Goal: Find specific fact: Find specific fact

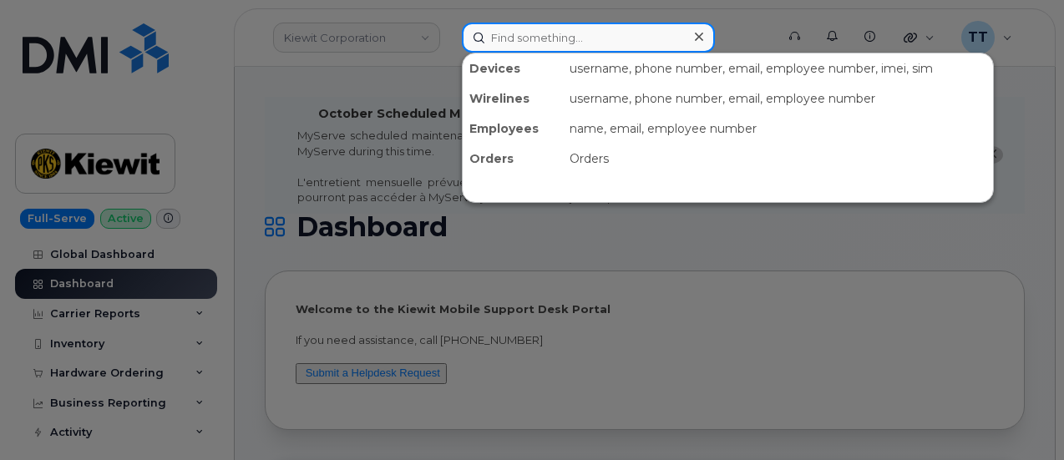
click at [504, 41] on input at bounding box center [588, 38] width 253 height 30
paste input "202-381-8241"
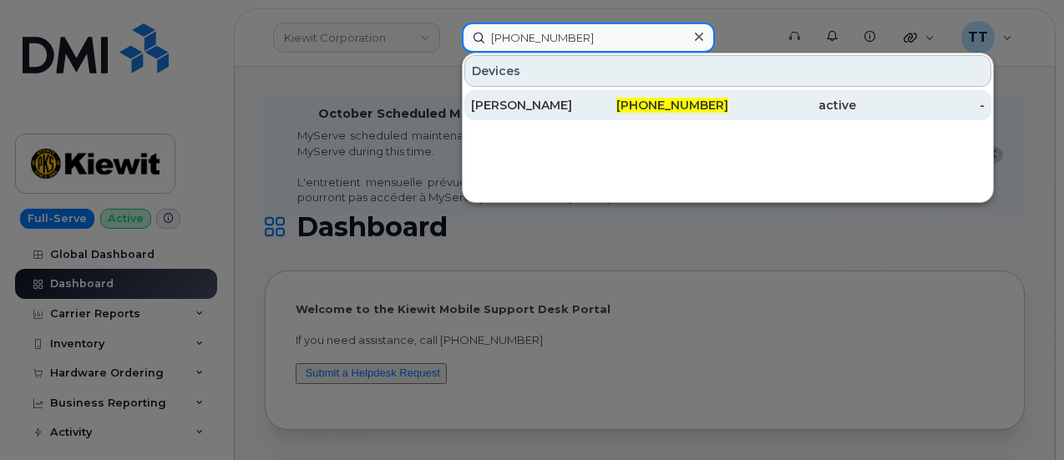
type input "202-381-8241"
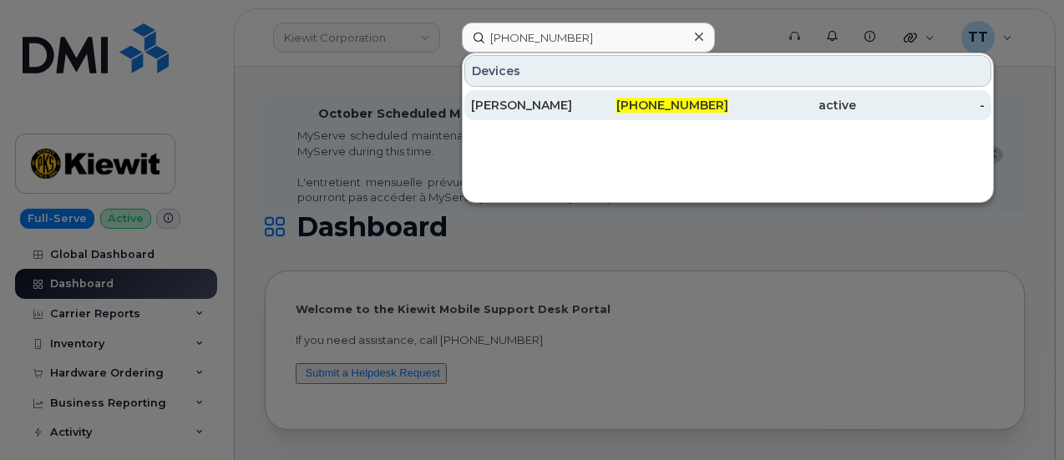
click at [553, 103] on div "[PERSON_NAME]" at bounding box center [535, 105] width 129 height 17
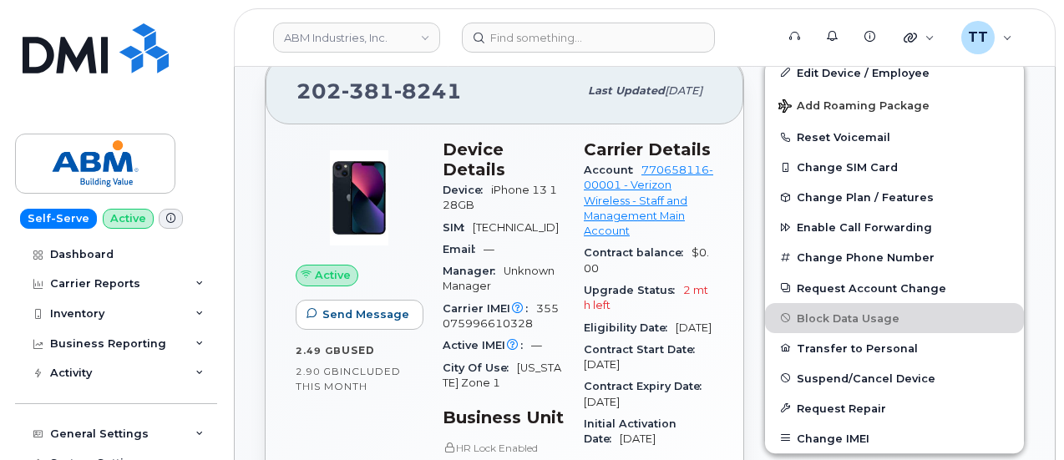
scroll to position [501, 0]
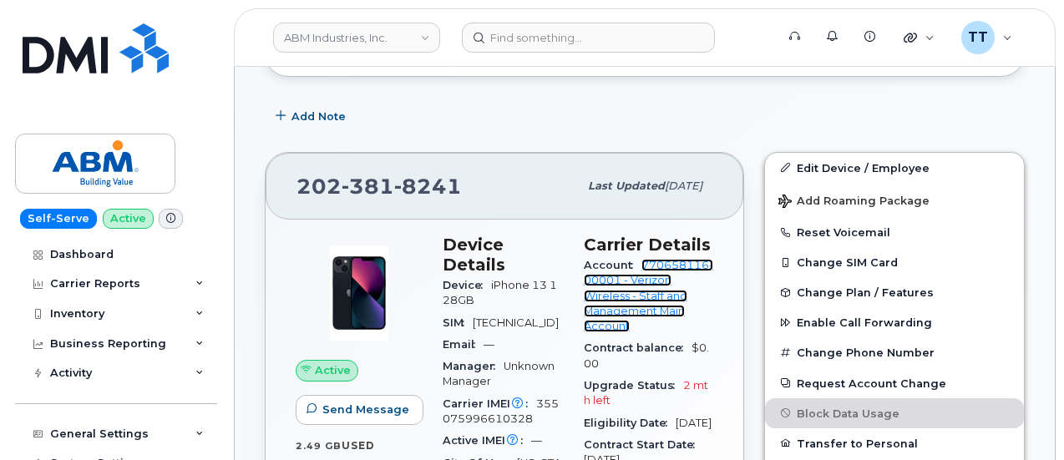
click at [626, 308] on link "770658116-00001 - Verizon Wireless - Staff and Management Main Account" at bounding box center [648, 296] width 129 height 74
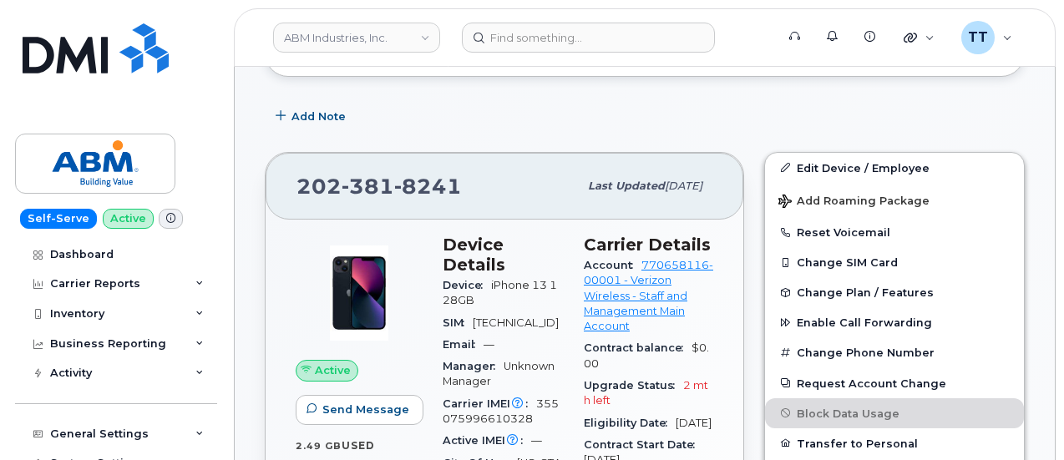
drag, startPoint x: 626, startPoint y: 308, endPoint x: 520, endPoint y: 157, distance: 184.7
click at [520, 157] on div "[PHONE_NUMBER] Last updated [DATE]" at bounding box center [505, 186] width 478 height 67
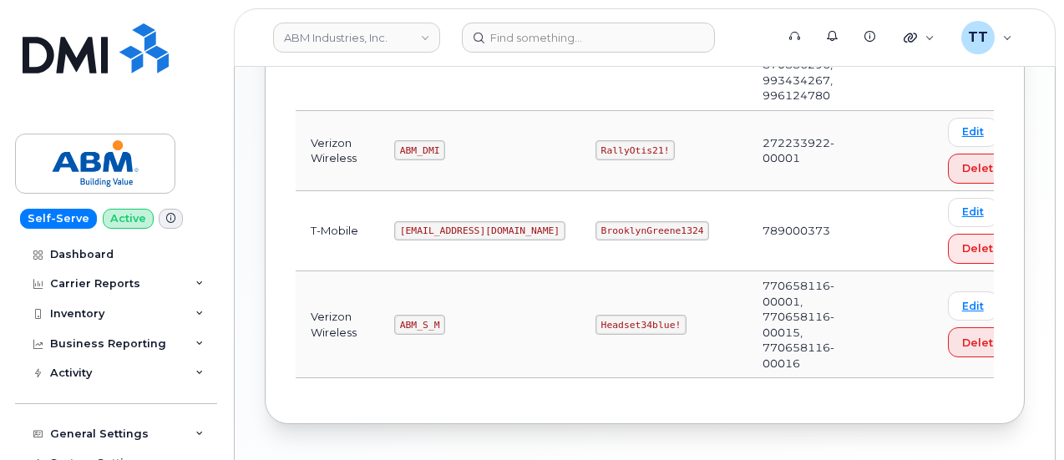
scroll to position [642, 0]
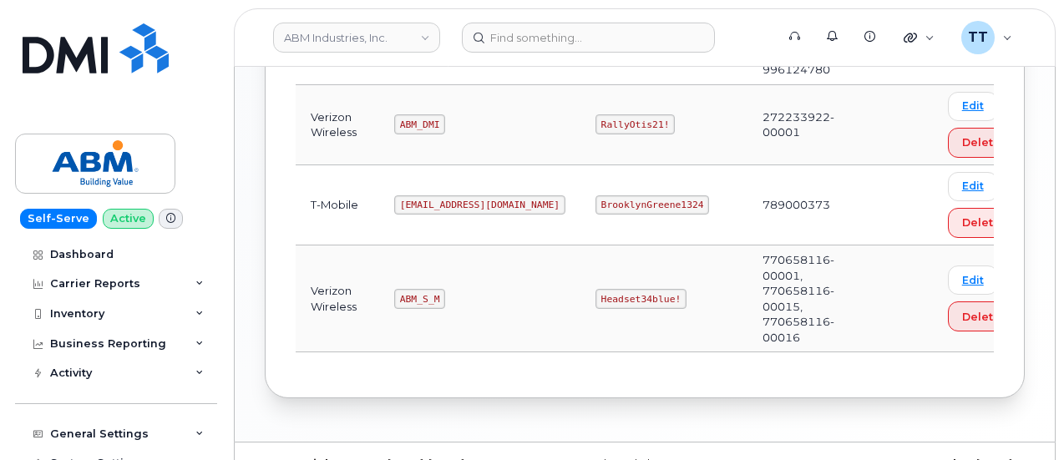
click at [411, 289] on code "ABM_S_M" at bounding box center [419, 299] width 51 height 20
click at [410, 289] on code "ABM_S_M" at bounding box center [419, 299] width 51 height 20
copy code "ABM_S_M"
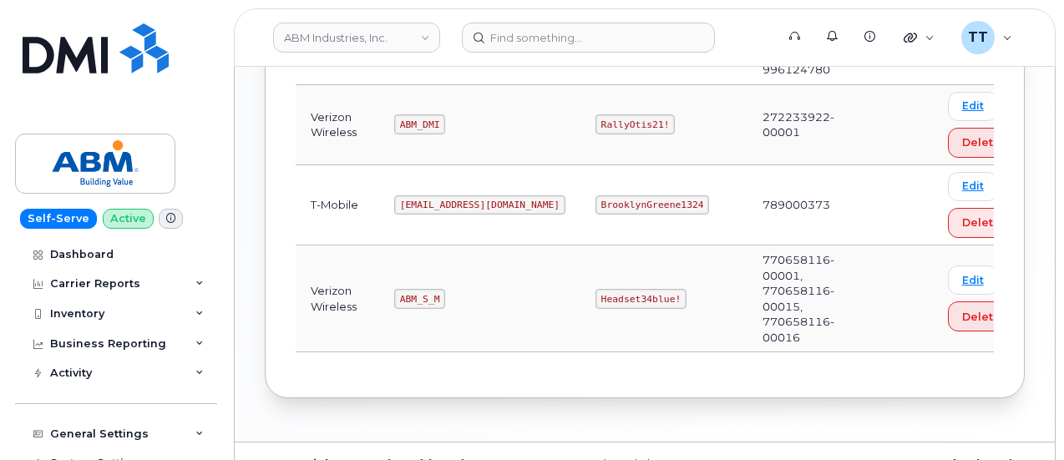
click at [596, 289] on code "Headset34blue!" at bounding box center [641, 299] width 91 height 20
copy code "Headset34blue!"
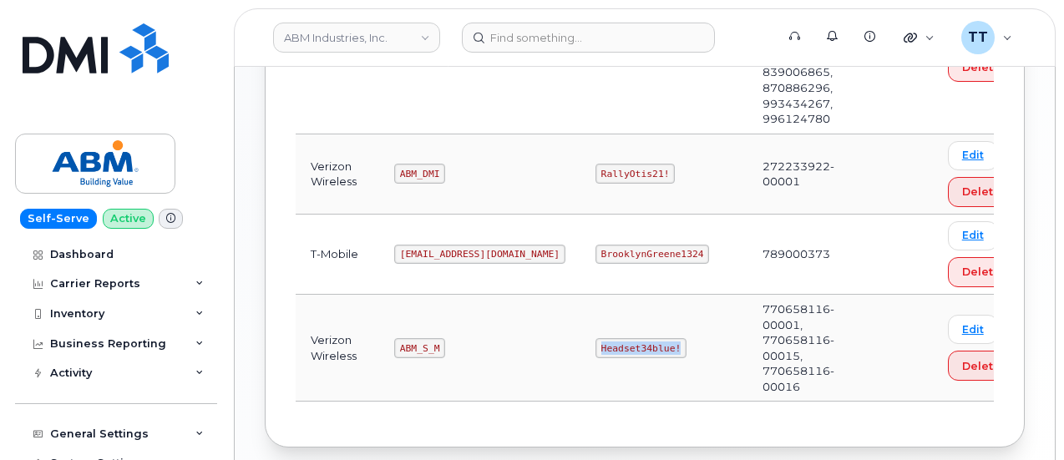
scroll to position [559, 0]
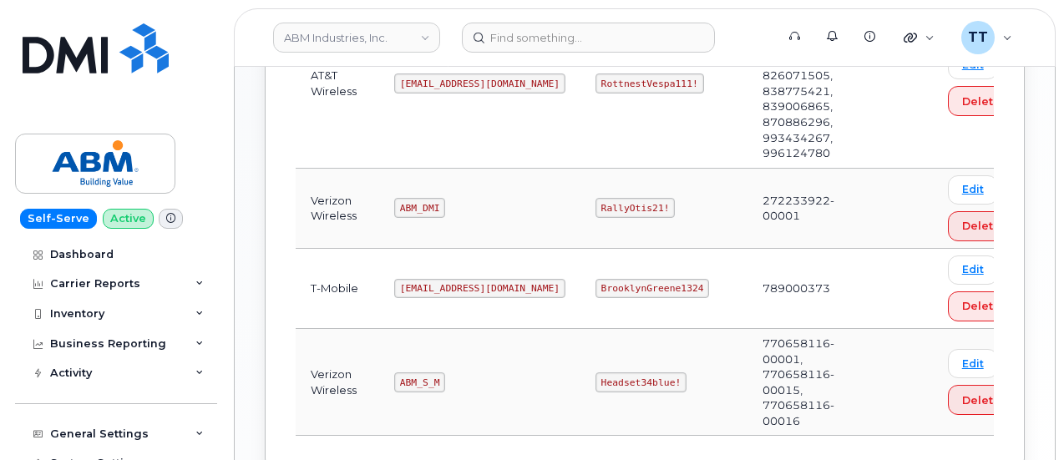
click at [408, 200] on code "ABM_DMI" at bounding box center [419, 208] width 51 height 20
copy code "ABM_DMI"
click at [596, 210] on code "RallyOtis21!" at bounding box center [635, 208] width 79 height 20
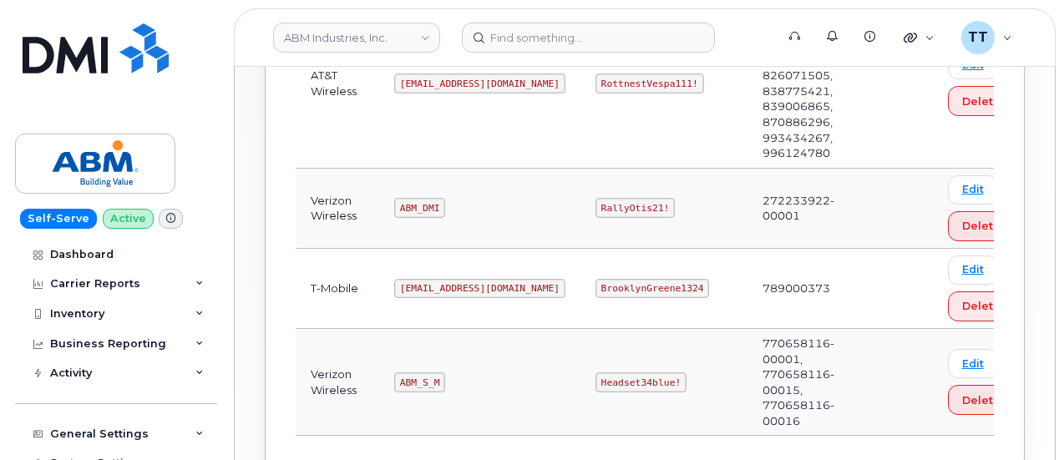
click at [596, 206] on code "RallyOtis21!" at bounding box center [635, 208] width 79 height 20
copy code "RallyOtis21!"
click at [581, 249] on td "BrooklynGreene1324" at bounding box center [664, 289] width 167 height 80
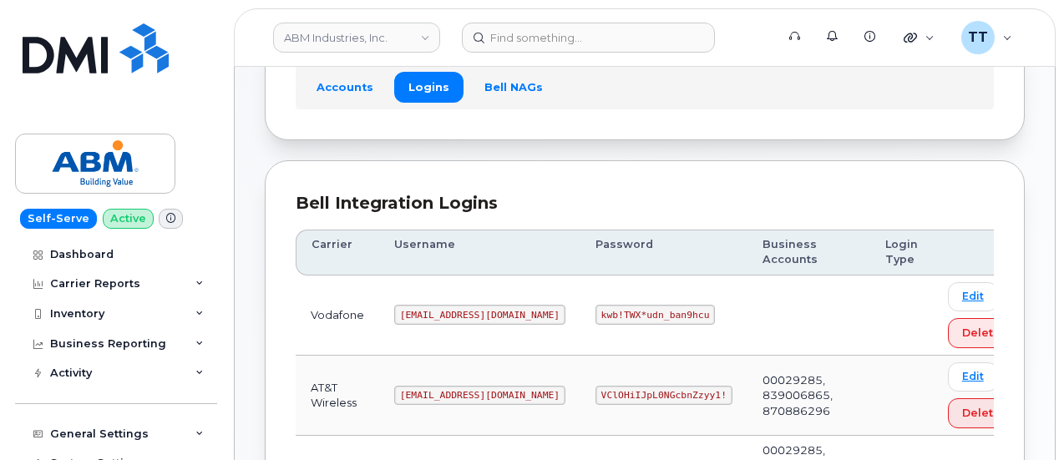
scroll to position [0, 0]
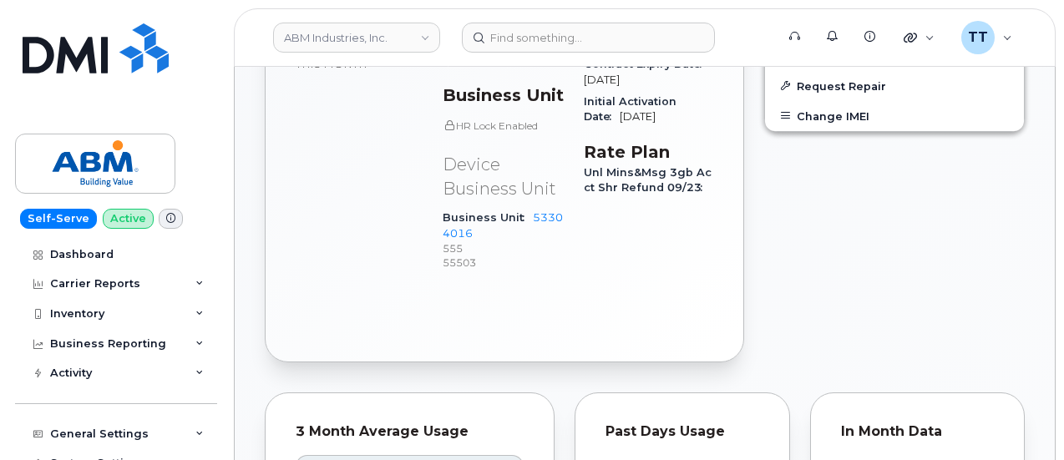
scroll to position [585, 0]
